Goal: Task Accomplishment & Management: Manage account settings

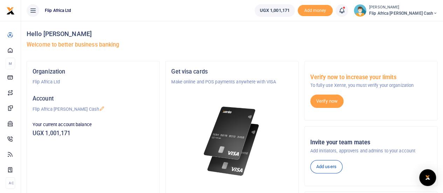
click at [345, 12] on icon at bounding box center [341, 11] width 7 height 8
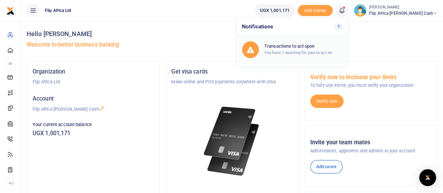
click at [315, 54] on small "You have 1 awaiting for your to act on" at bounding box center [298, 52] width 68 height 5
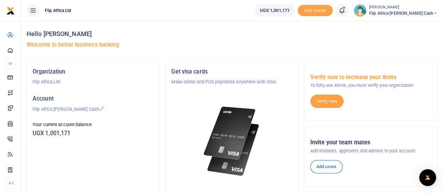
click at [345, 9] on icon at bounding box center [341, 11] width 7 height 8
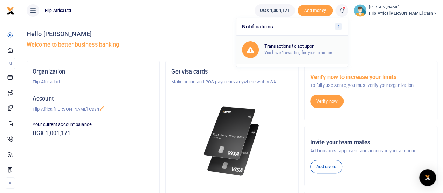
click at [317, 47] on h6 "Transactions to act upon" at bounding box center [303, 46] width 78 height 6
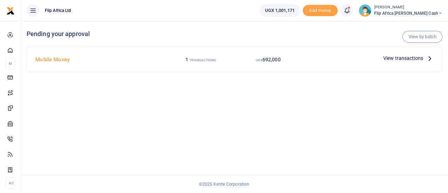
click at [394, 58] on span "View transactions" at bounding box center [404, 58] width 40 height 8
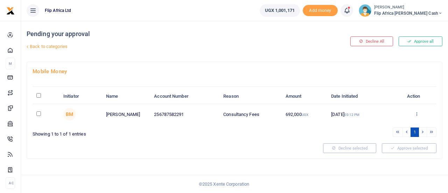
click at [417, 112] on icon at bounding box center [417, 113] width 5 height 5
click at [384, 124] on link "Approve" at bounding box center [391, 126] width 55 height 10
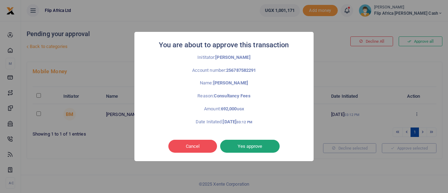
click at [246, 146] on button "Yes approve" at bounding box center [250, 146] width 60 height 13
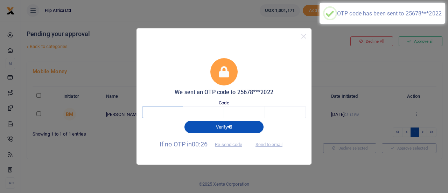
click at [152, 112] on input "text" at bounding box center [162, 112] width 41 height 12
